Goal: Transaction & Acquisition: Purchase product/service

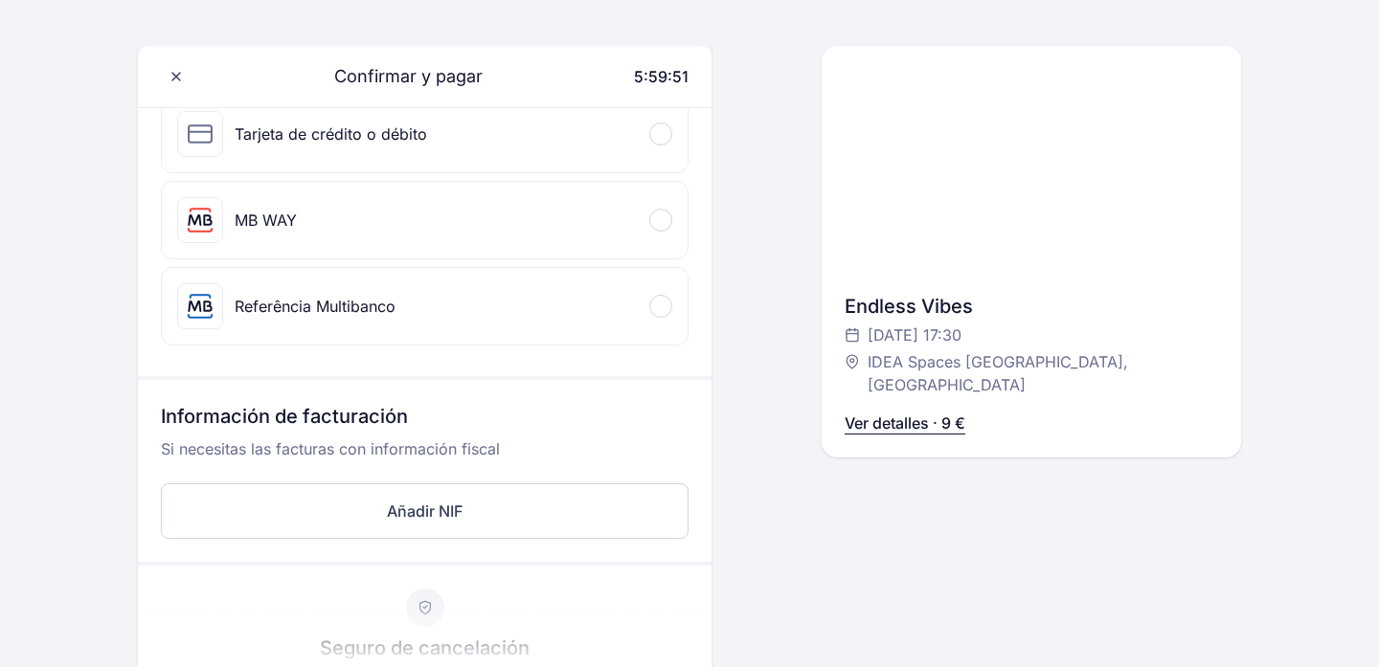
scroll to position [286, 0]
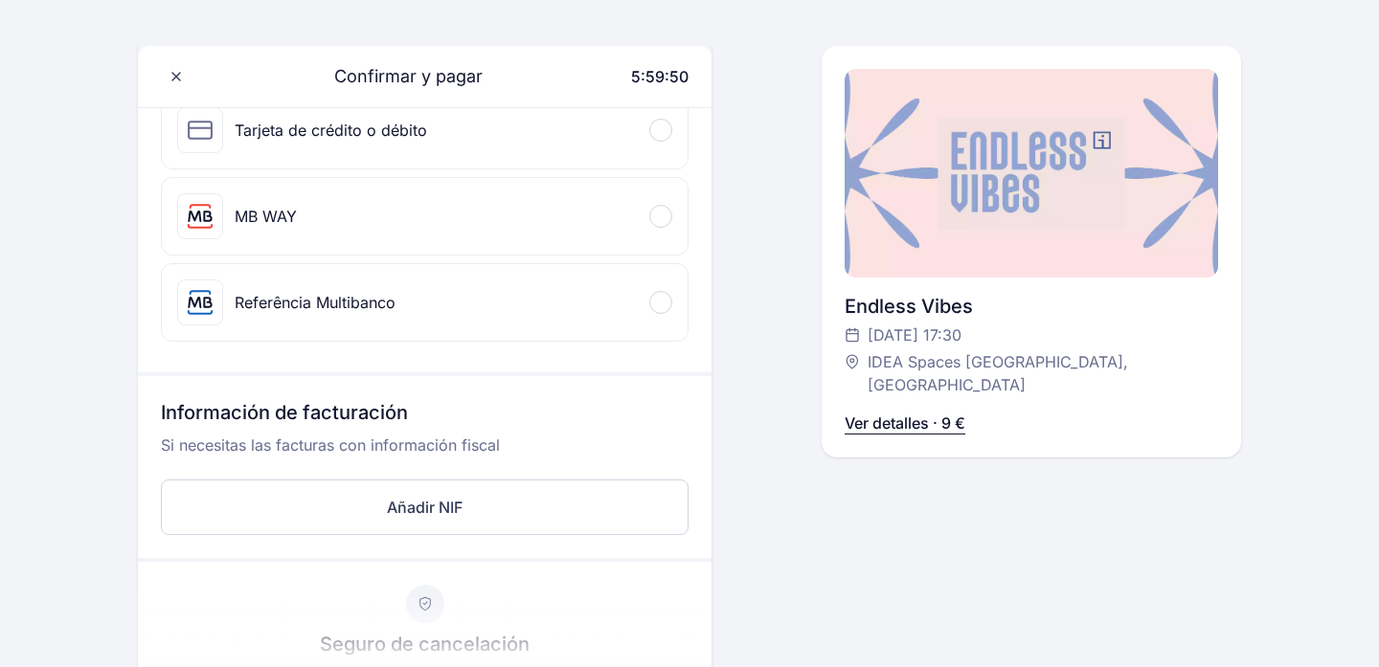
click at [646, 213] on div "MB WAY" at bounding box center [425, 216] width 526 height 77
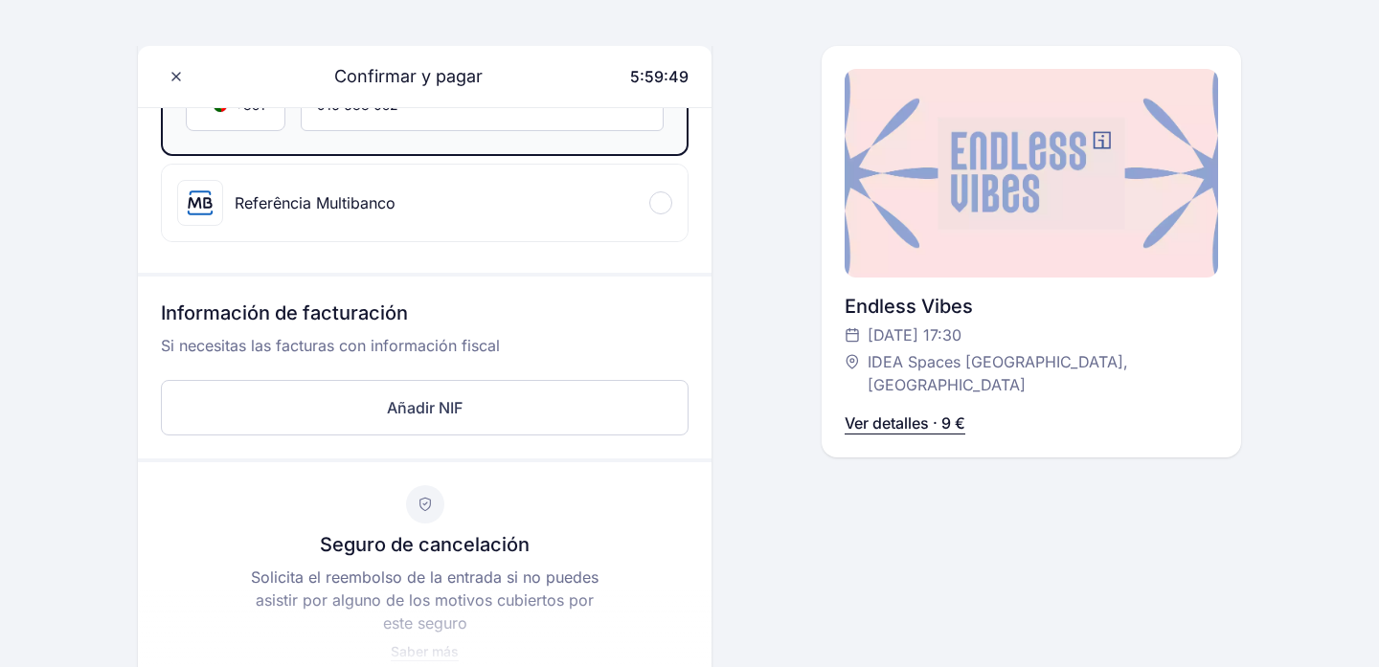
scroll to position [519, 0]
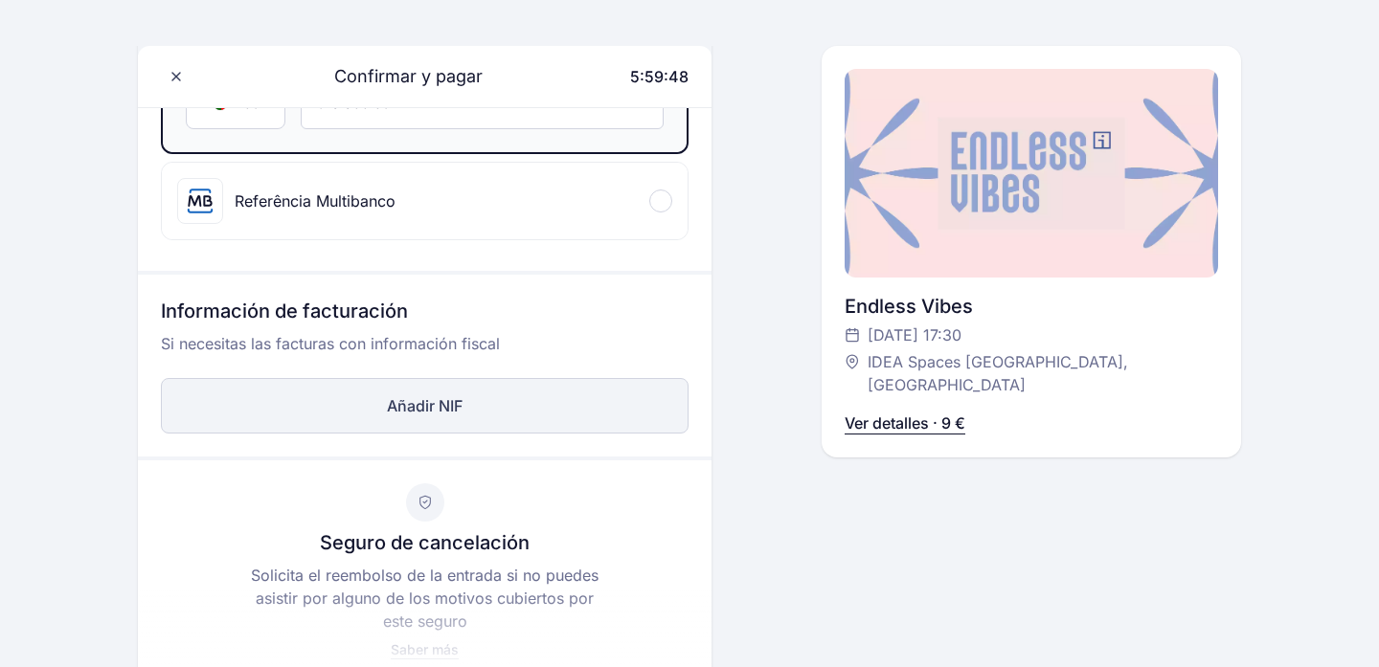
click at [448, 413] on button "Añadir NIF" at bounding box center [425, 406] width 528 height 56
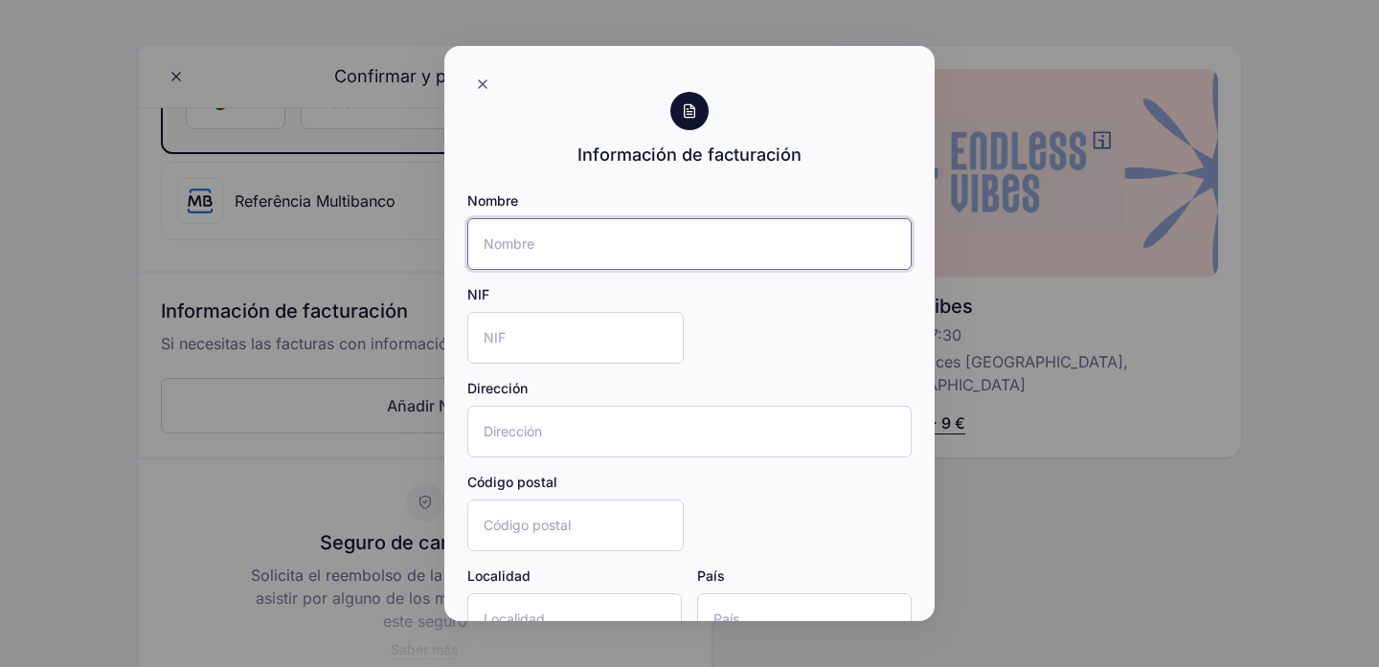
click at [586, 254] on input "Nombre" at bounding box center [689, 244] width 444 height 52
type input "Marta Correia"
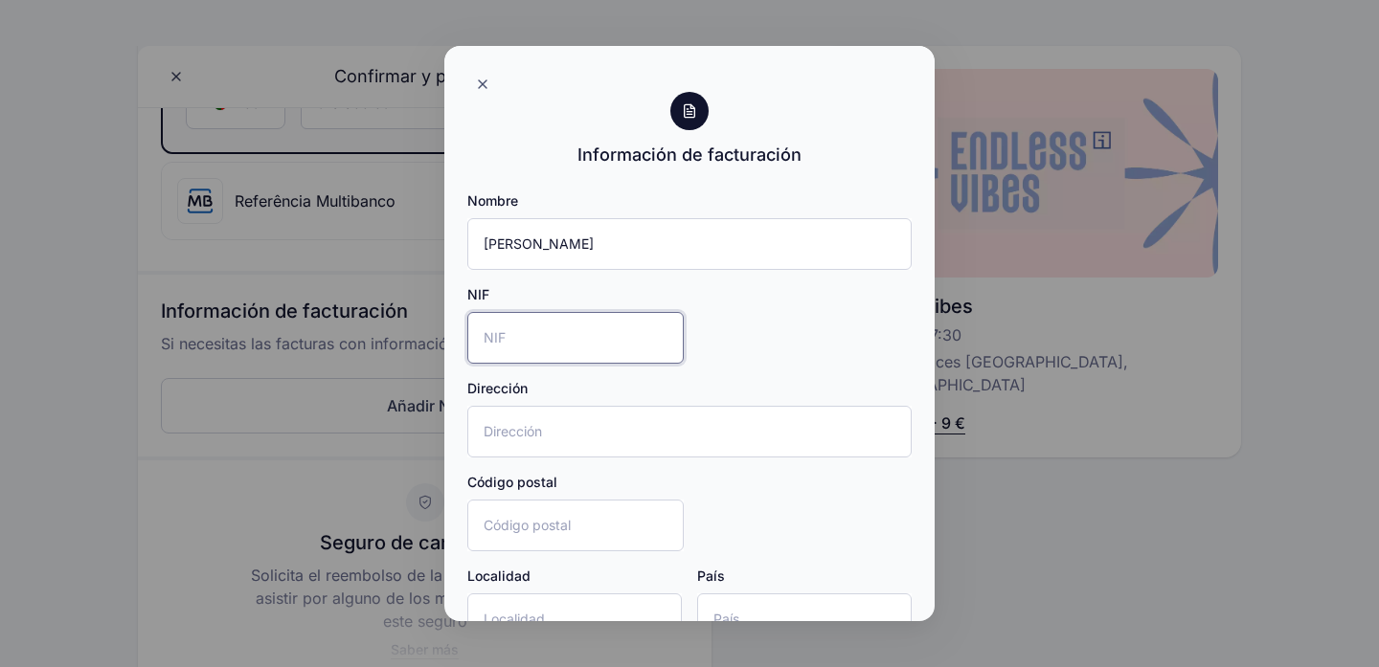
click at [511, 325] on input "NIF" at bounding box center [575, 338] width 216 height 52
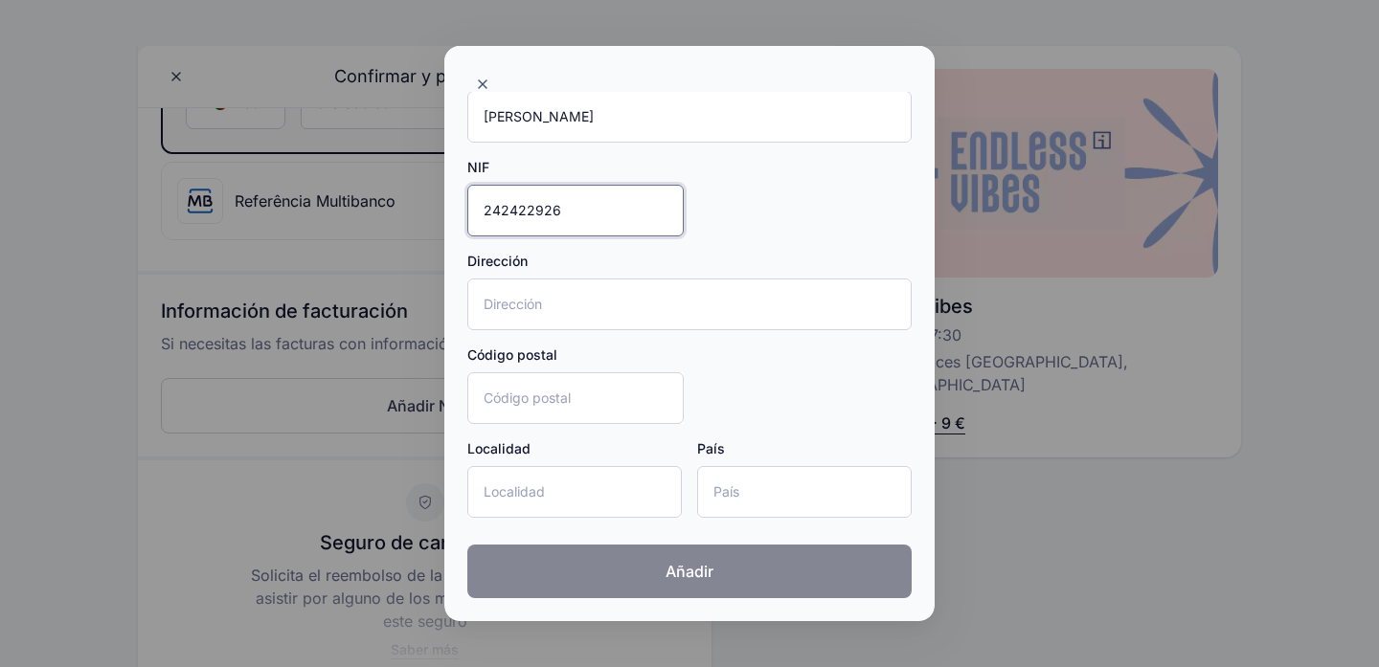
type input "242422926"
click at [584, 575] on button "Añadir" at bounding box center [689, 572] width 444 height 54
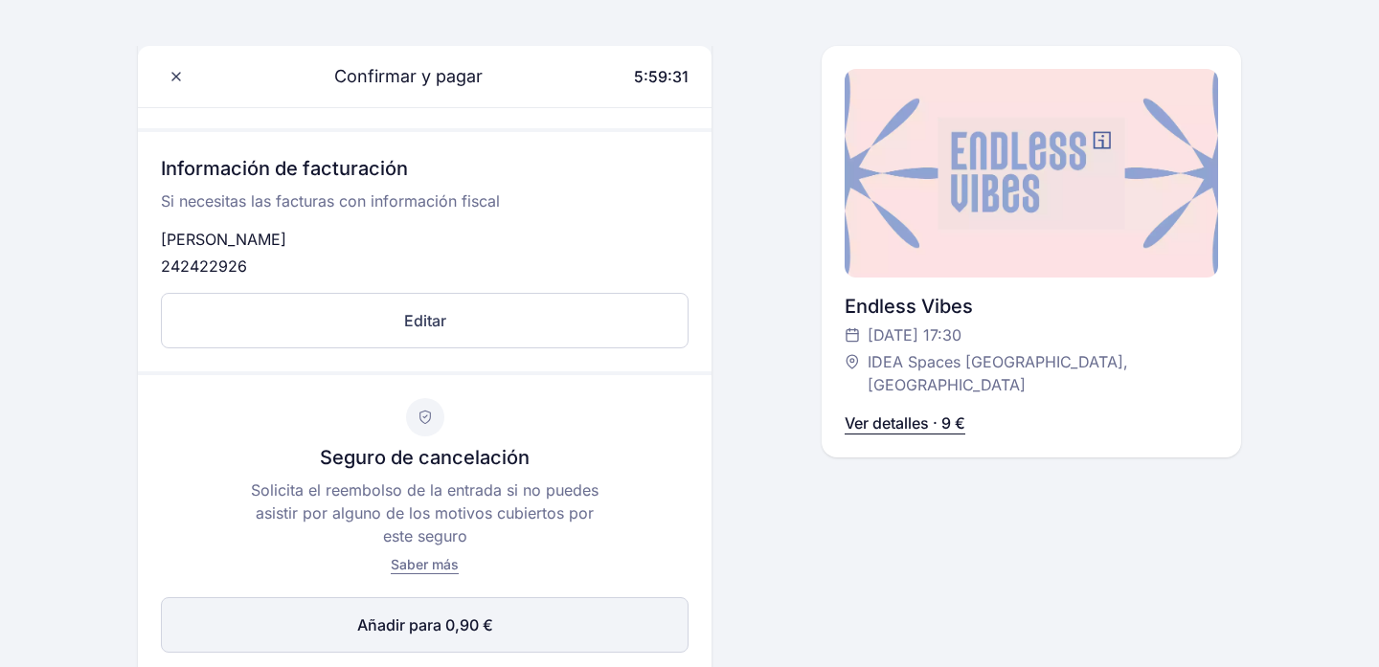
scroll to position [0, 0]
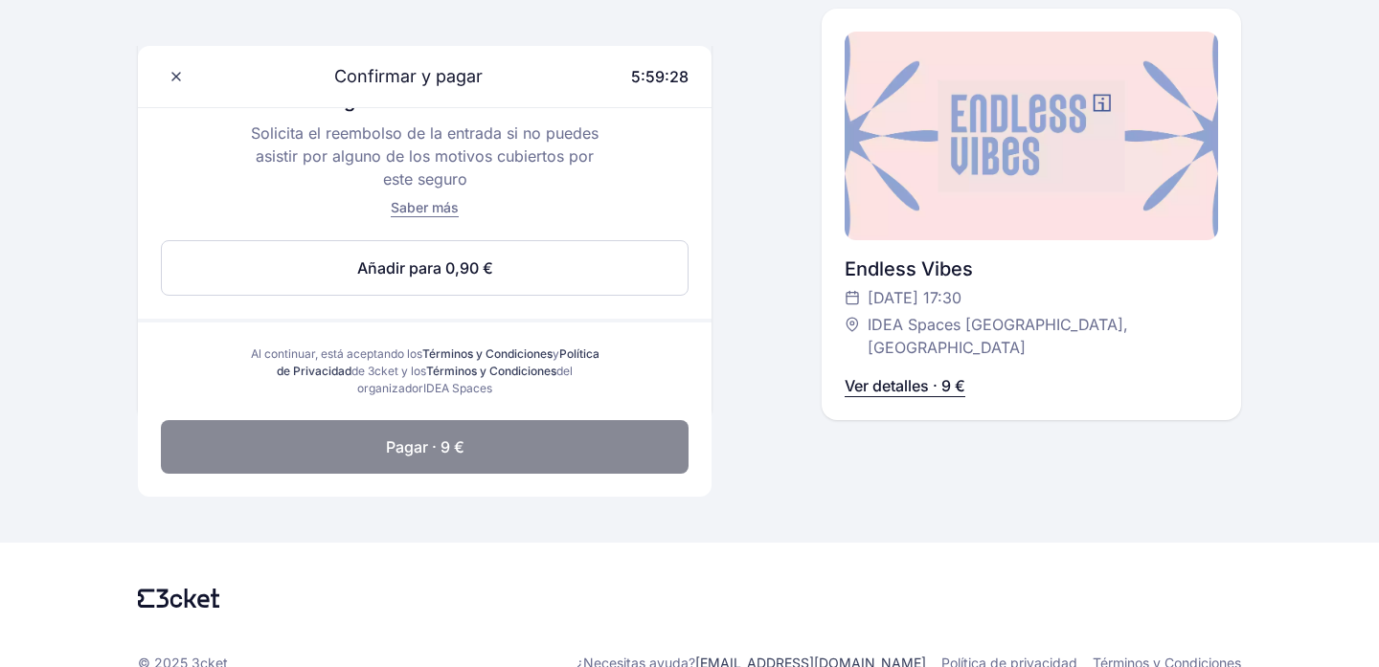
click at [446, 455] on span "Pagar · 9 €" at bounding box center [425, 447] width 79 height 23
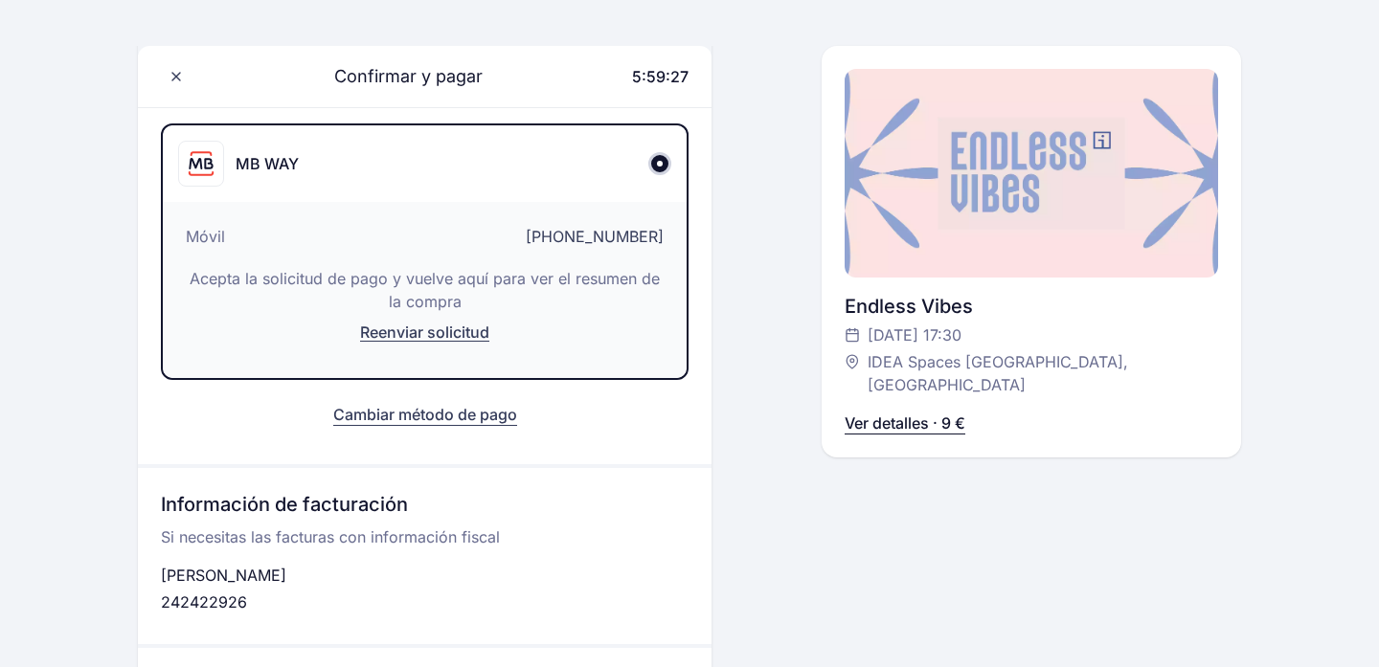
scroll to position [201, 0]
